Goal: Transaction & Acquisition: Purchase product/service

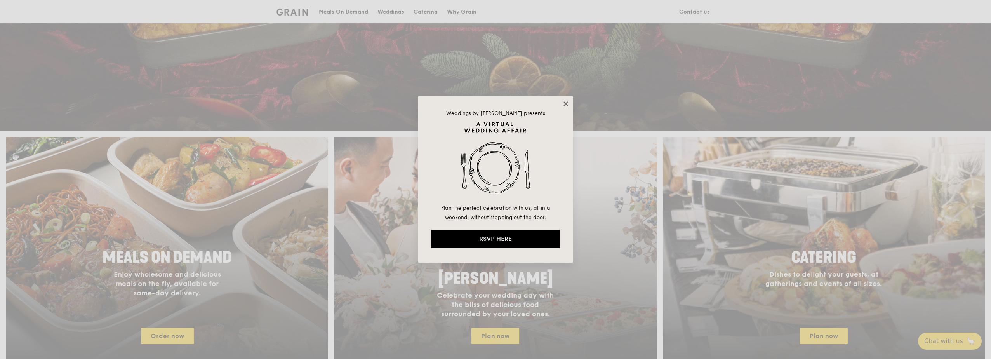
click at [566, 104] on icon at bounding box center [565, 103] width 4 height 4
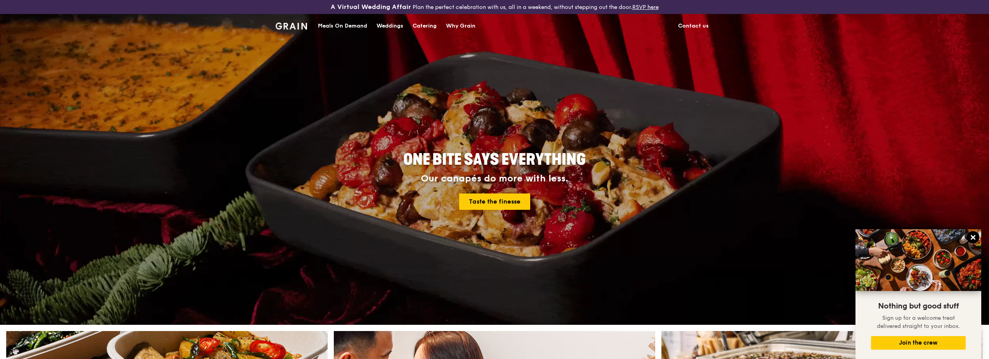
click at [974, 238] on icon at bounding box center [973, 237] width 5 height 5
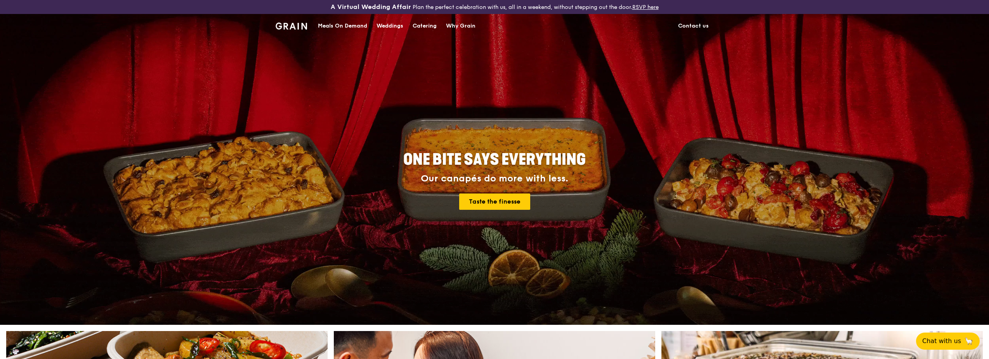
click at [340, 24] on div "Meals On Demand" at bounding box center [342, 25] width 49 height 23
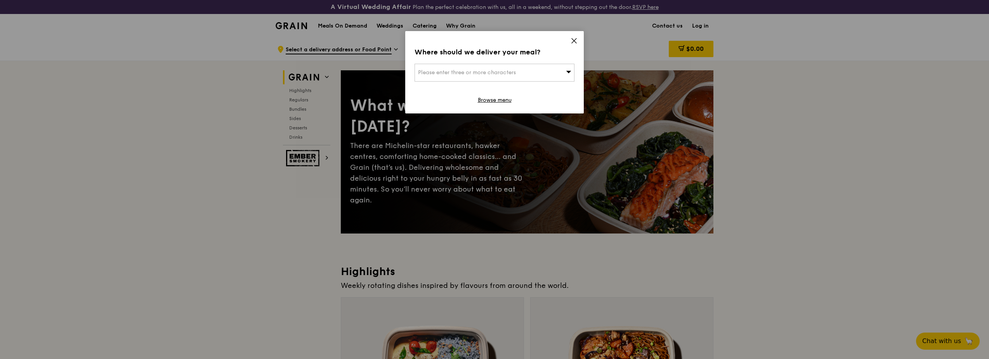
click at [572, 41] on icon at bounding box center [574, 40] width 7 height 7
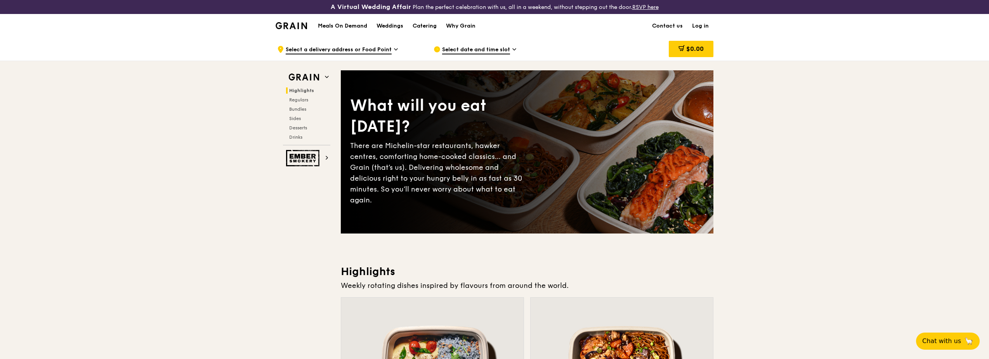
click at [356, 27] on h1 "Meals On Demand" at bounding box center [342, 26] width 49 height 8
click at [458, 24] on div "Why Grain" at bounding box center [461, 25] width 30 height 23
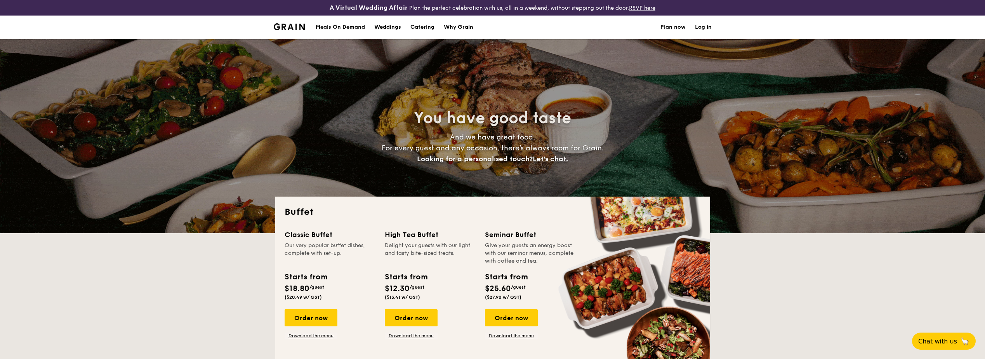
select select
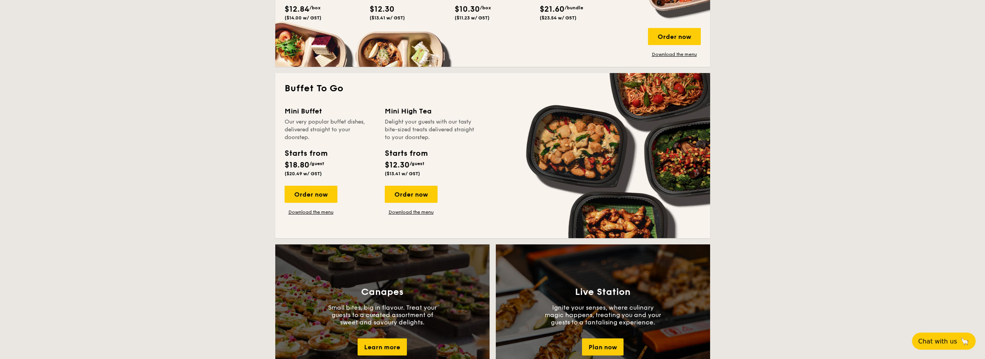
scroll to position [311, 0]
